Goal: Task Accomplishment & Management: Complete application form

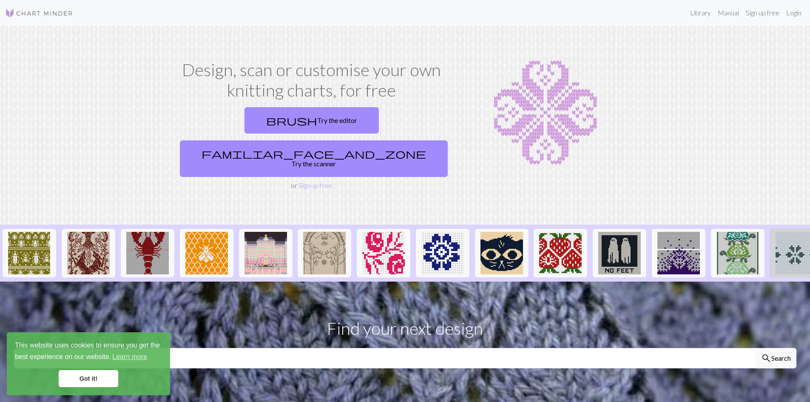
click at [793, 232] on img at bounding box center [797, 253] width 43 height 43
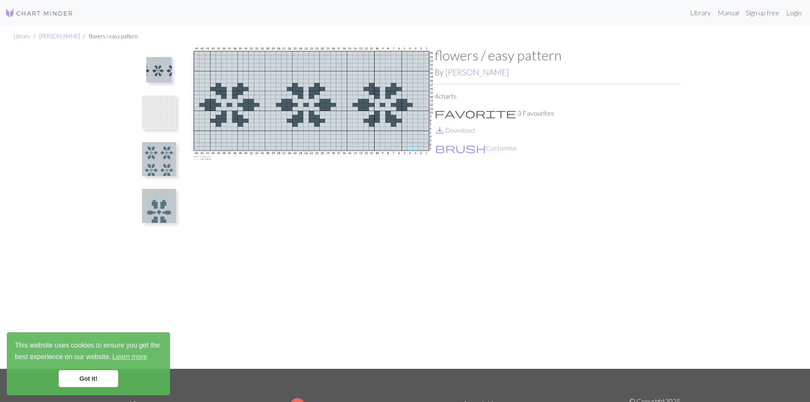
click at [170, 121] on img at bounding box center [159, 112] width 34 height 34
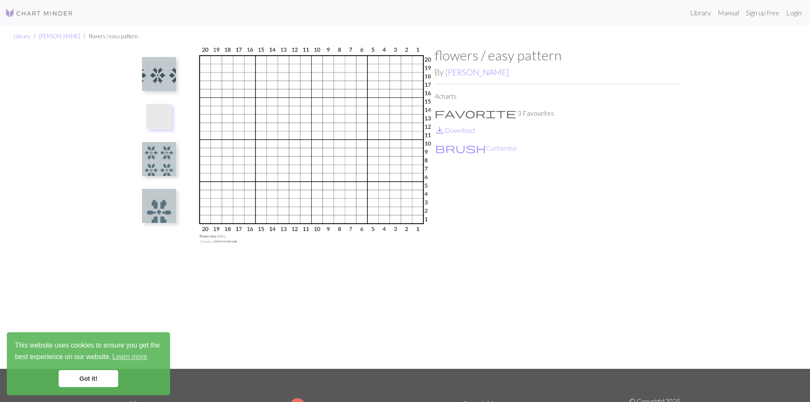
click at [392, 129] on img at bounding box center [311, 207] width 246 height 321
click at [395, 156] on img at bounding box center [311, 207] width 246 height 321
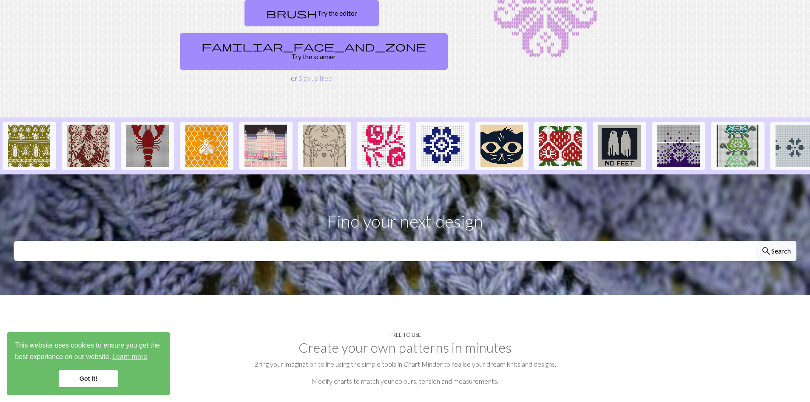
scroll to position [57, 0]
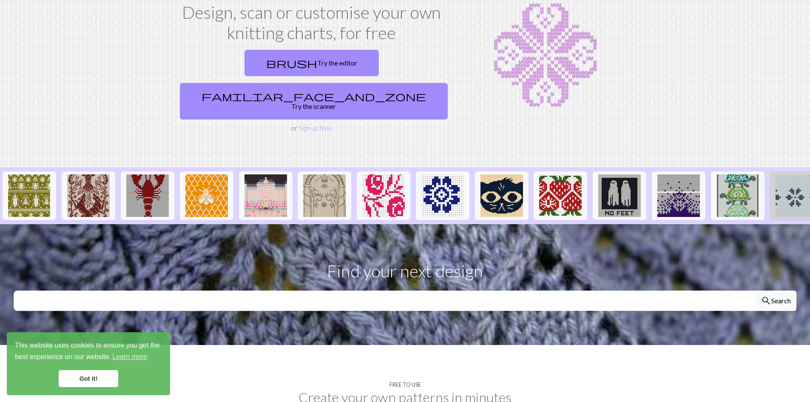
click at [788, 177] on img at bounding box center [797, 195] width 43 height 43
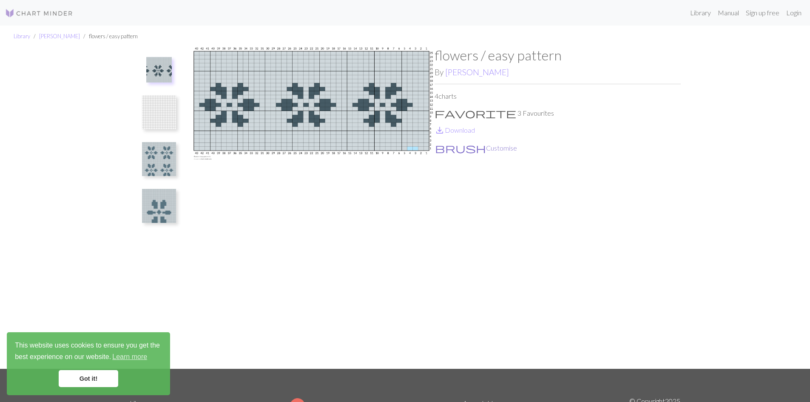
click at [463, 145] on button "brush Customise" at bounding box center [476, 147] width 83 height 11
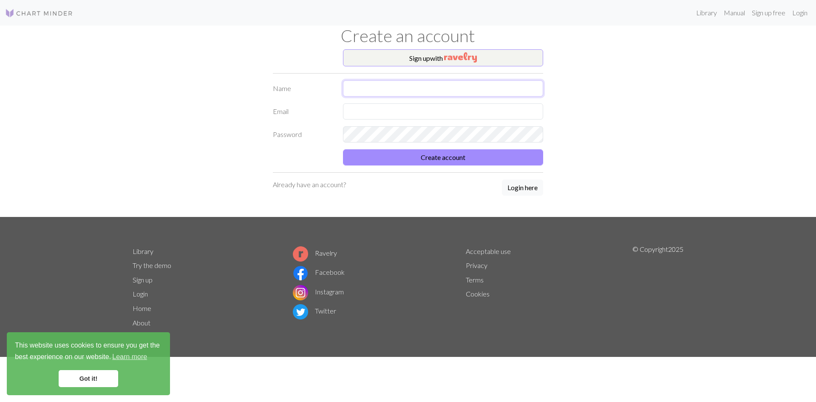
click at [403, 91] on input "text" at bounding box center [443, 88] width 200 height 16
type input "[PERSON_NAME]"
click at [412, 111] on input "text" at bounding box center [443, 111] width 200 height 16
type input "[EMAIL_ADDRESS][DOMAIN_NAME]"
click at [483, 163] on button "Create account" at bounding box center [443, 157] width 200 height 16
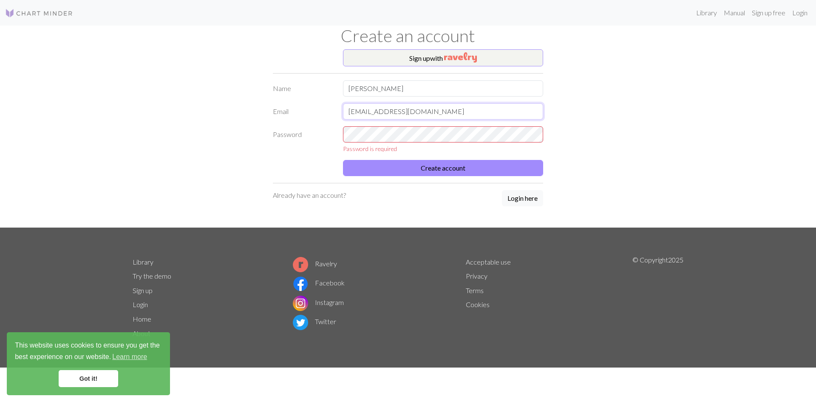
click at [460, 114] on input "[EMAIL_ADDRESS][DOMAIN_NAME]" at bounding box center [443, 111] width 200 height 16
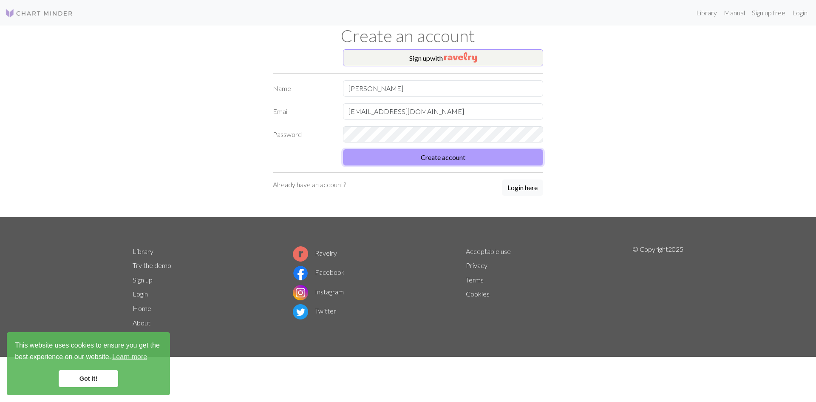
click at [460, 153] on button "Create account" at bounding box center [443, 157] width 200 height 16
